Goal: Task Accomplishment & Management: Manage account settings

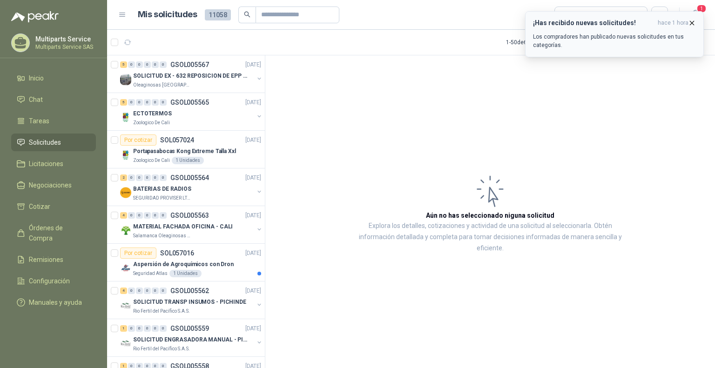
click at [689, 20] on icon "button" at bounding box center [692, 23] width 8 height 8
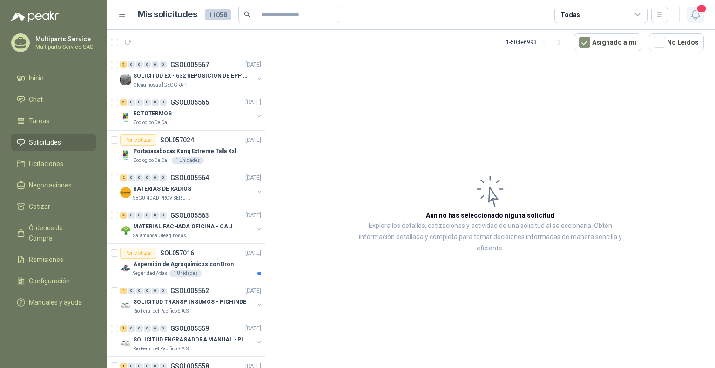
click at [696, 15] on icon "button" at bounding box center [696, 15] width 12 height 12
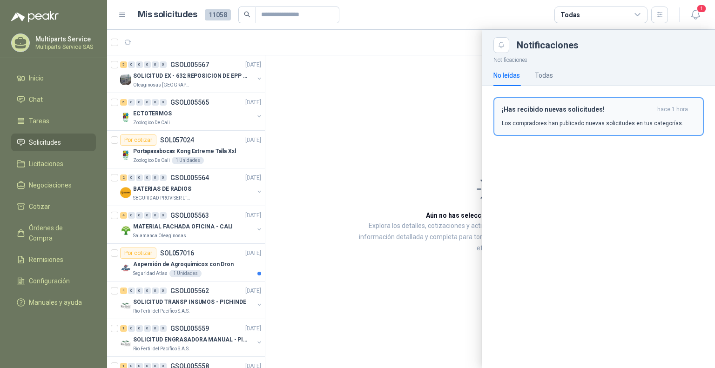
click at [578, 116] on div "¡Has recibido nuevas solicitudes! hace 1 hora Los compradores han publicado nue…" at bounding box center [599, 117] width 194 height 22
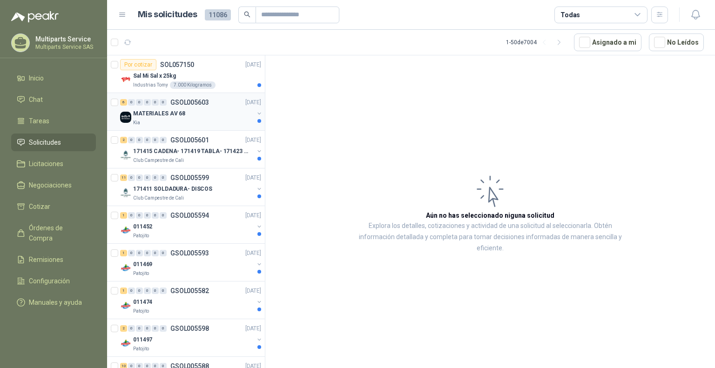
click at [213, 120] on div "Kia" at bounding box center [193, 122] width 121 height 7
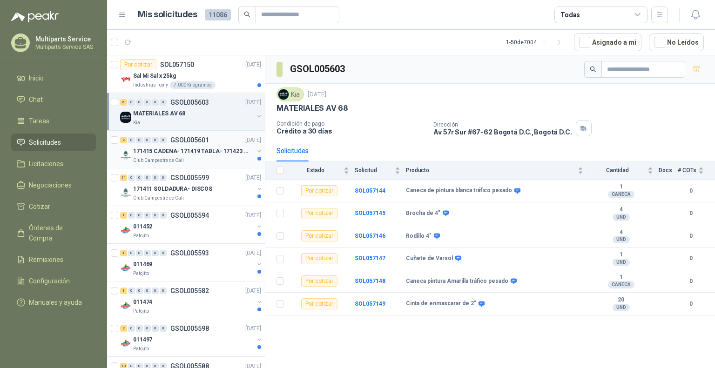
click at [218, 146] on div "171415 CADENA- 171419 TABLA- 171423 VARILLA" at bounding box center [193, 151] width 121 height 11
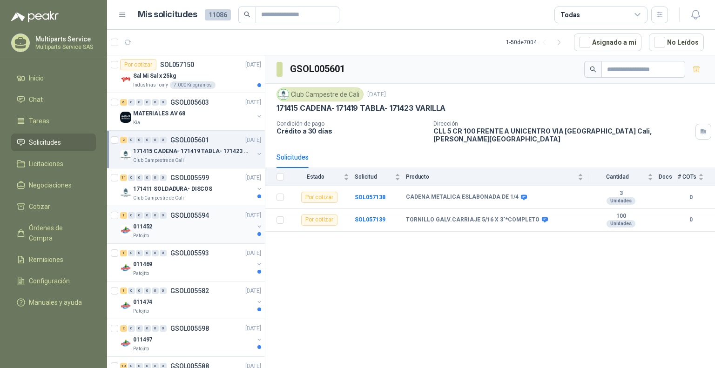
click at [209, 241] on div "1 0 0 0 0 0 GSOL005594 [DATE] 011452 Patojito" at bounding box center [186, 225] width 158 height 38
click at [209, 234] on div "Patojito" at bounding box center [193, 235] width 121 height 7
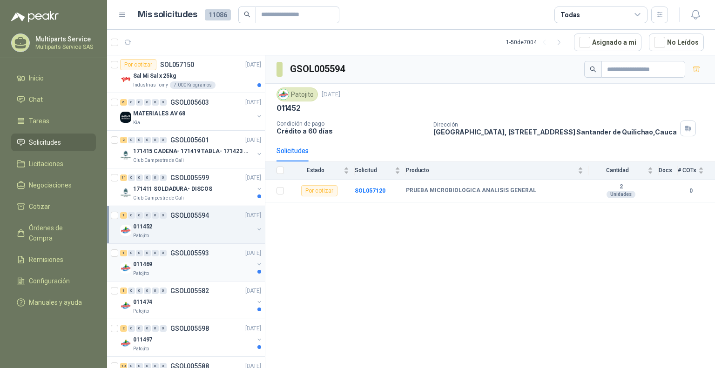
click at [223, 266] on div "011469" at bounding box center [193, 264] width 121 height 11
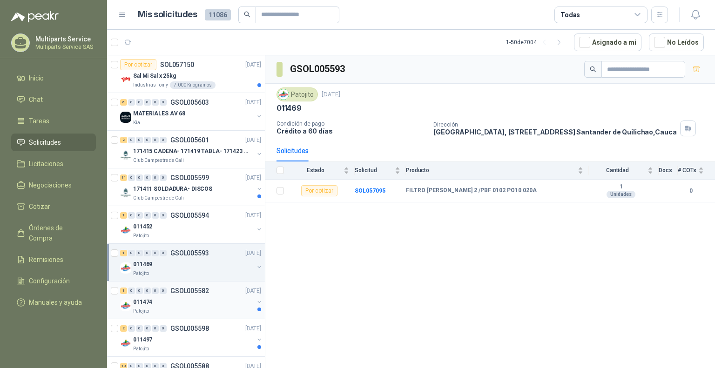
click at [218, 306] on div "011474" at bounding box center [193, 301] width 121 height 11
